Goal: Check status: Check status

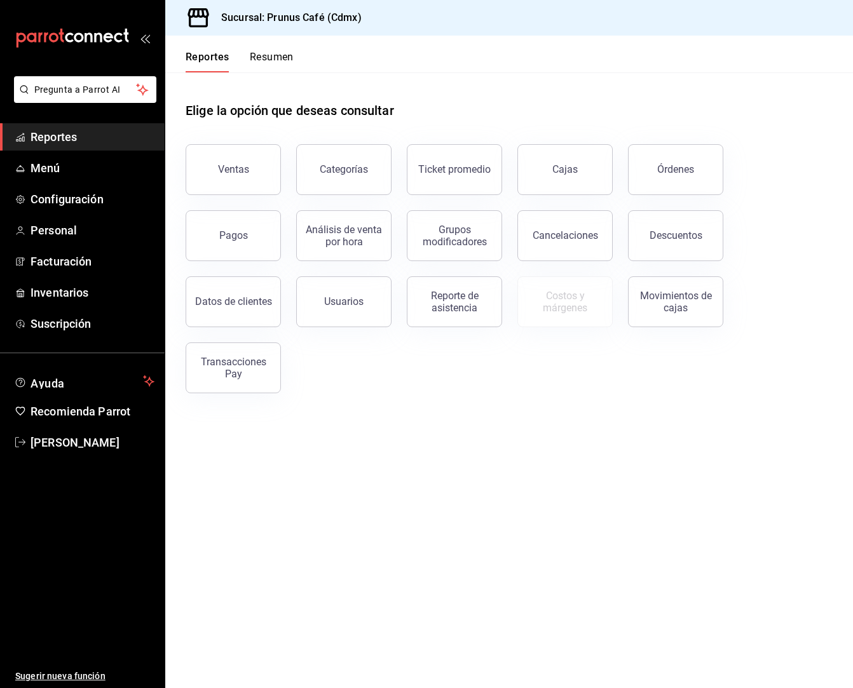
click at [274, 60] on button "Resumen" at bounding box center [272, 62] width 44 height 22
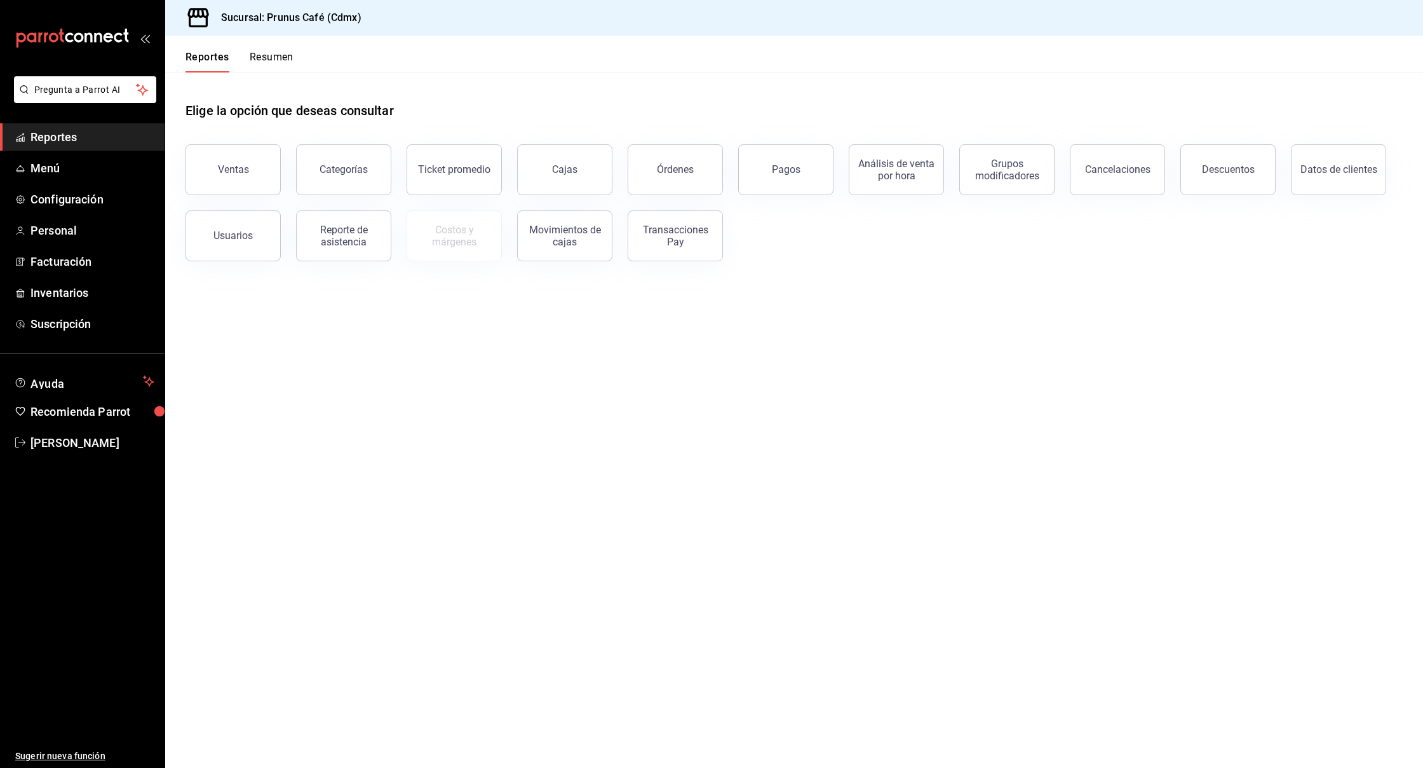
click at [285, 64] on button "Resumen" at bounding box center [272, 62] width 44 height 22
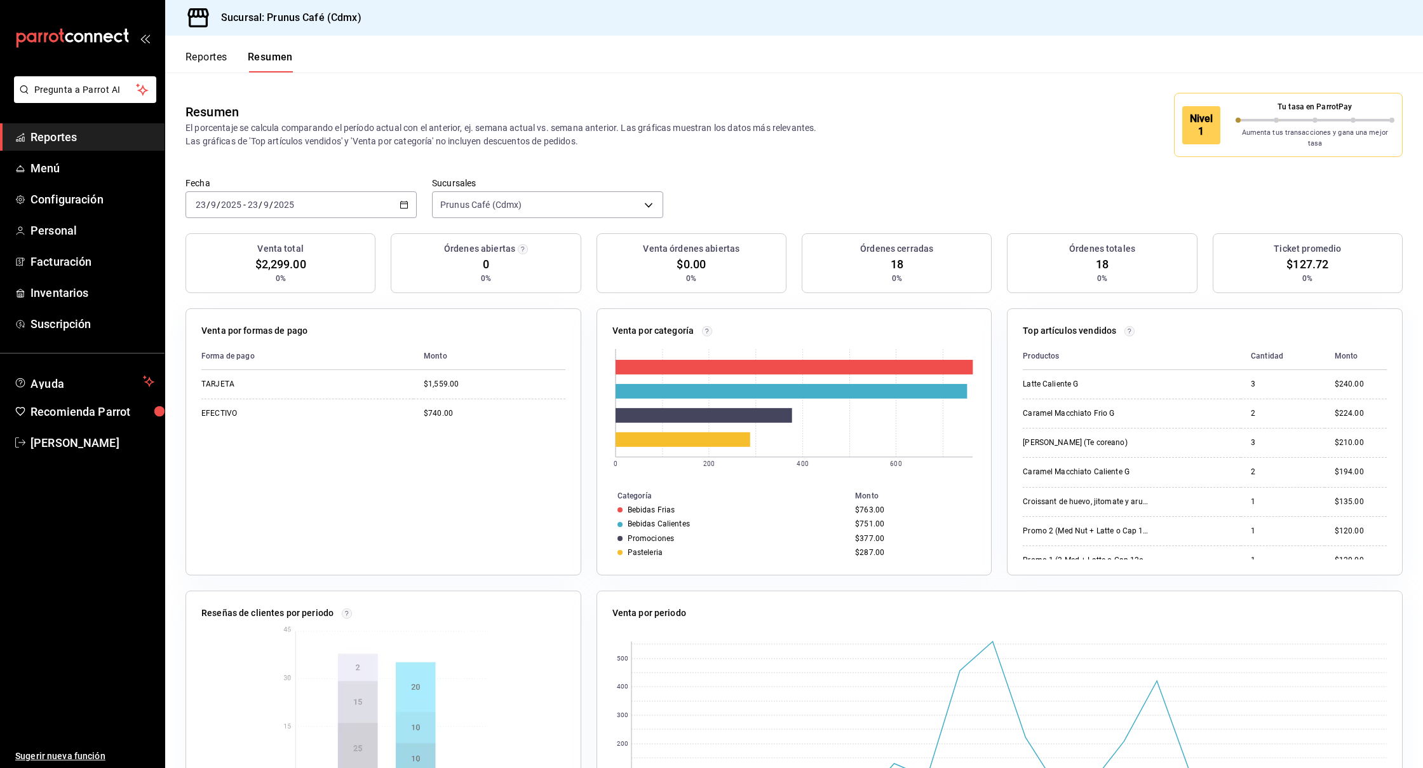
click at [342, 195] on div "[DATE] [DATE] - [DATE] [DATE]" at bounding box center [301, 204] width 231 height 27
click at [214, 265] on span "Ayer" at bounding box center [245, 271] width 98 height 13
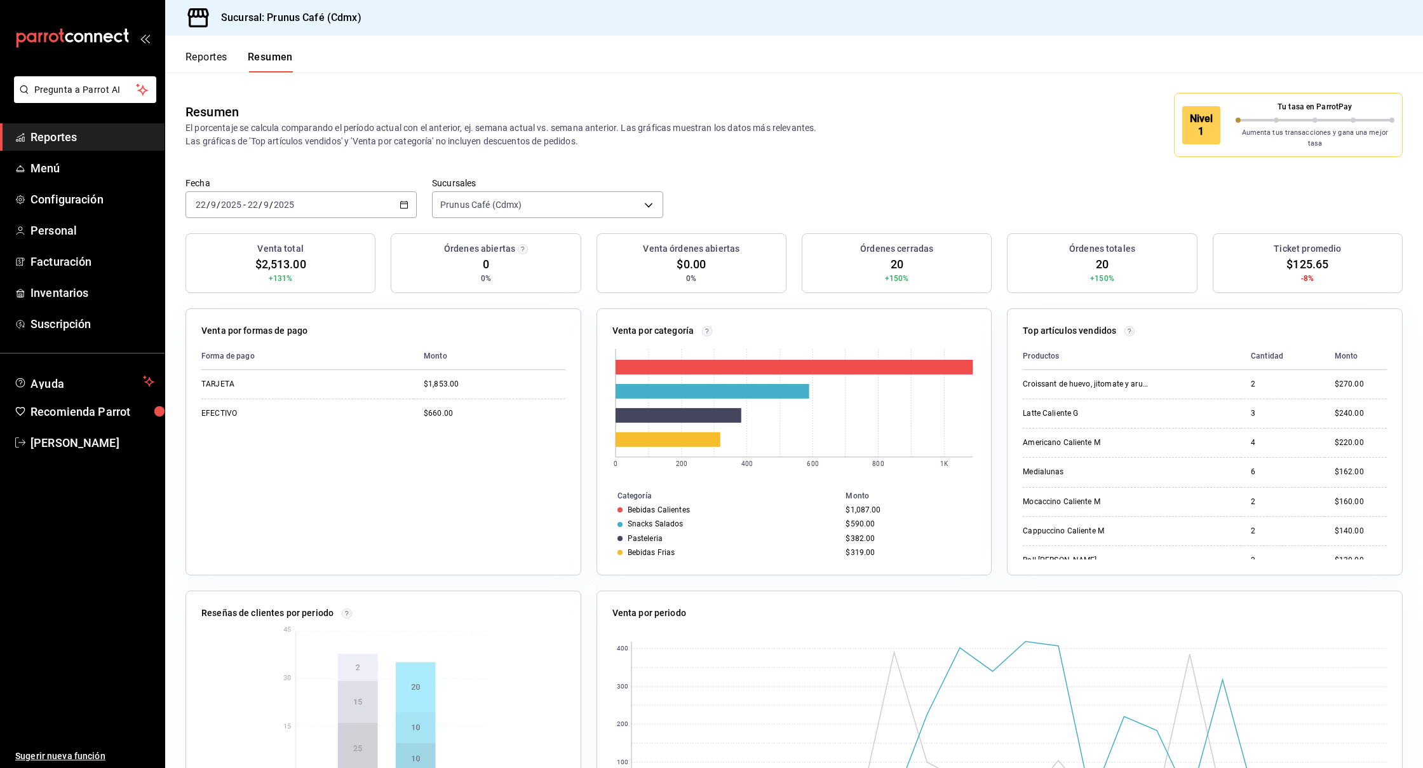
click at [373, 194] on div "[DATE] [DATE] - [DATE] [DATE]" at bounding box center [301, 204] width 231 height 27
click at [248, 229] on li "Hoy" at bounding box center [245, 243] width 119 height 29
